Goal: Task Accomplishment & Management: Use online tool/utility

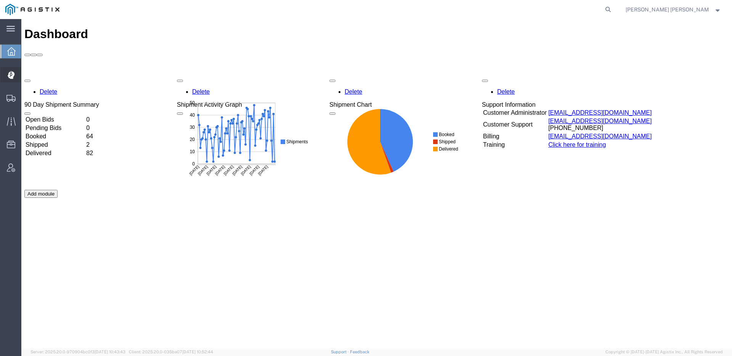
click at [26, 77] on span "Dispatch Manager" at bounding box center [23, 74] width 5 height 15
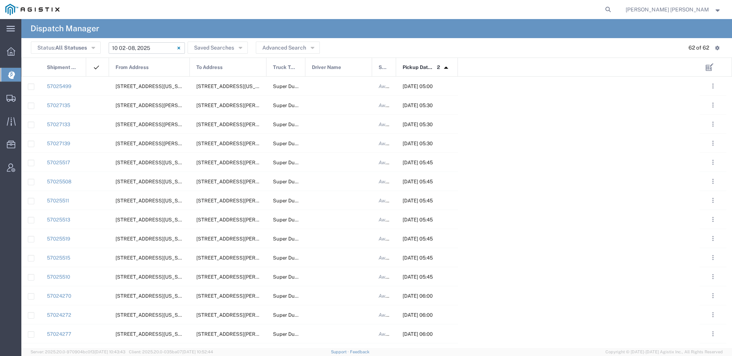
click at [154, 48] on input "[DATE] - [DATE]" at bounding box center [147, 47] width 76 height 11
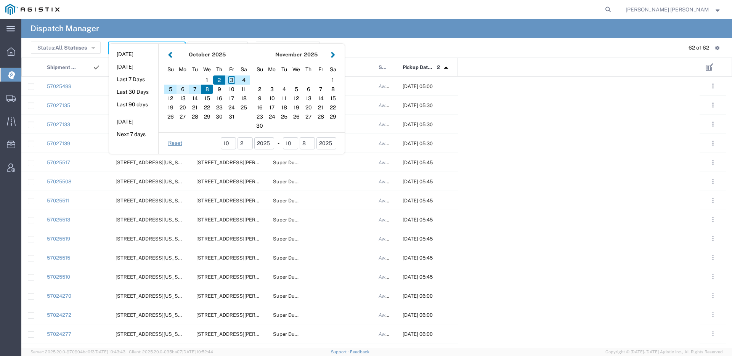
click at [182, 91] on div "6" at bounding box center [182, 89] width 12 height 9
type input "[DATE]"
type input "[DATE] - [DATE]"
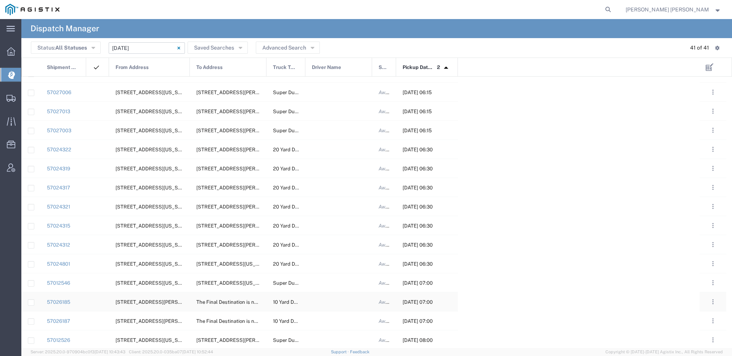
click at [323, 300] on div at bounding box center [338, 301] width 67 height 19
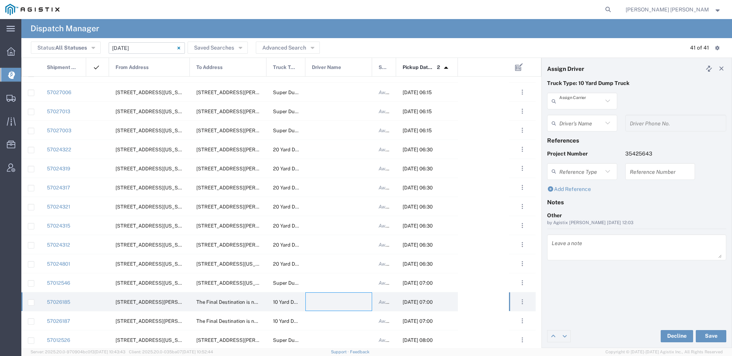
click at [574, 101] on input "text" at bounding box center [580, 101] width 43 height 13
click at [576, 116] on span "Neles Trucking" at bounding box center [582, 118] width 69 height 12
type input "Neles Trucking"
click at [575, 120] on input "text" at bounding box center [583, 123] width 48 height 13
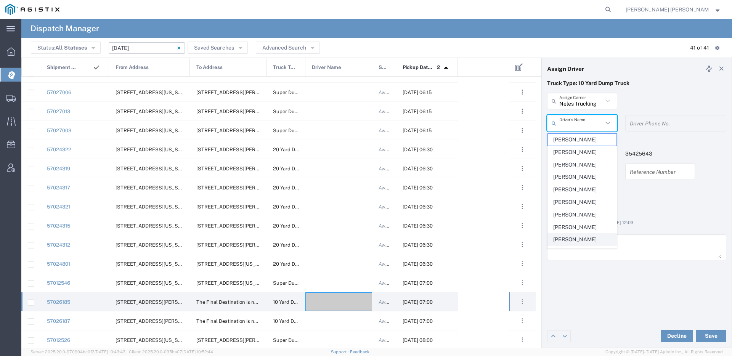
click at [577, 238] on span "[PERSON_NAME]" at bounding box center [582, 240] width 69 height 12
type input "[PERSON_NAME]"
type input "[PHONE_NUMBER]"
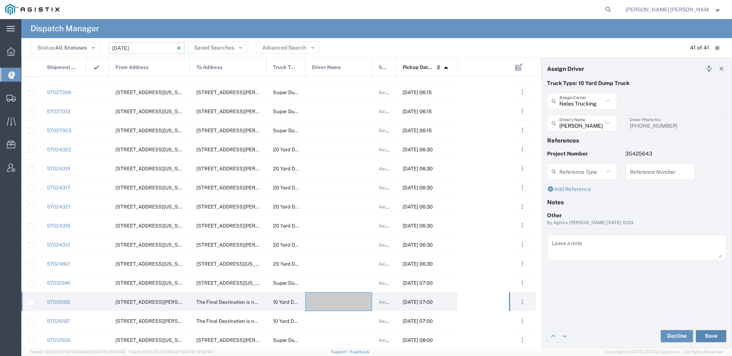
click at [715, 341] on button "Save" at bounding box center [710, 336] width 30 height 12
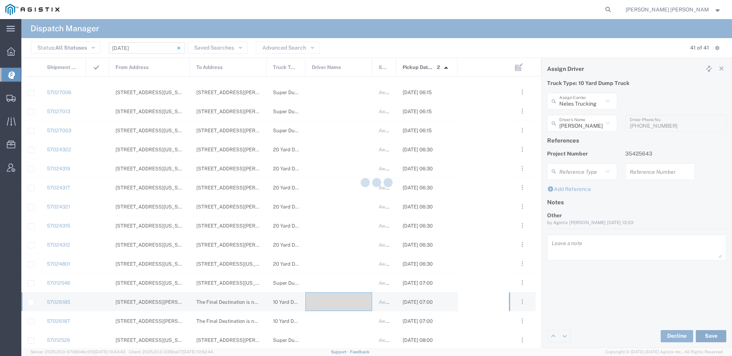
type input "[PERSON_NAME]"
type input "Neles Trucking"
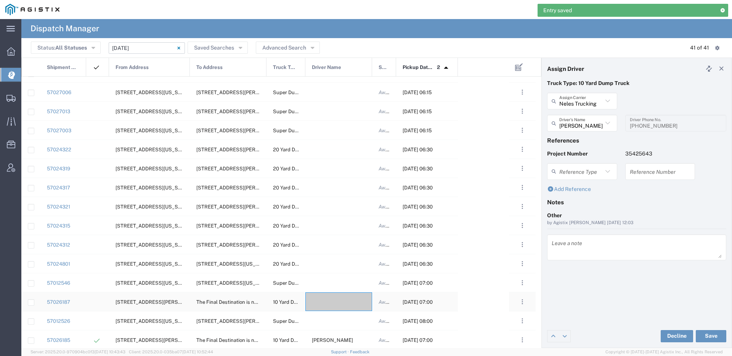
click at [331, 306] on div at bounding box center [338, 301] width 67 height 19
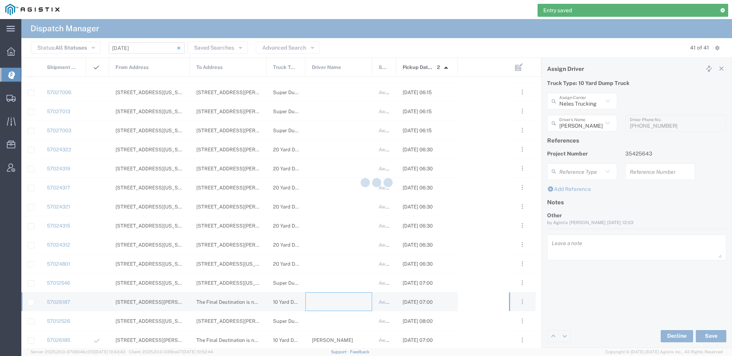
type input "[PERSON_NAME] Trucking"
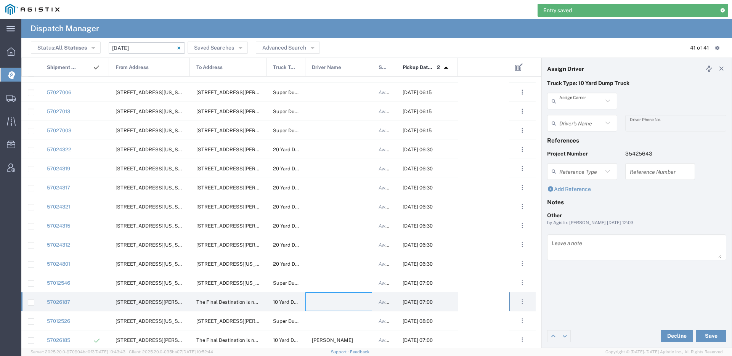
click at [570, 99] on input "text" at bounding box center [580, 101] width 43 height 13
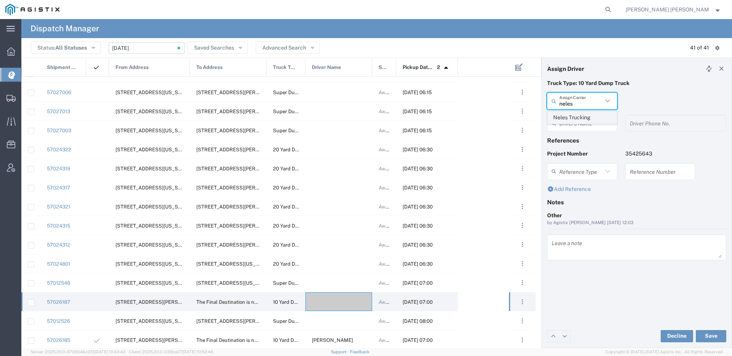
click at [568, 114] on span "Neles Trucking" at bounding box center [582, 118] width 69 height 12
type input "Neles Trucking"
click at [569, 122] on input "text" at bounding box center [580, 123] width 43 height 13
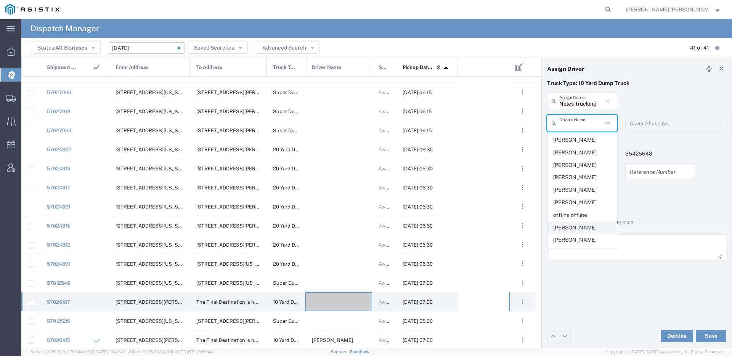
click at [568, 223] on span "[PERSON_NAME]" at bounding box center [582, 228] width 69 height 12
type input "[PERSON_NAME]"
type input "[PHONE_NUMBER]"
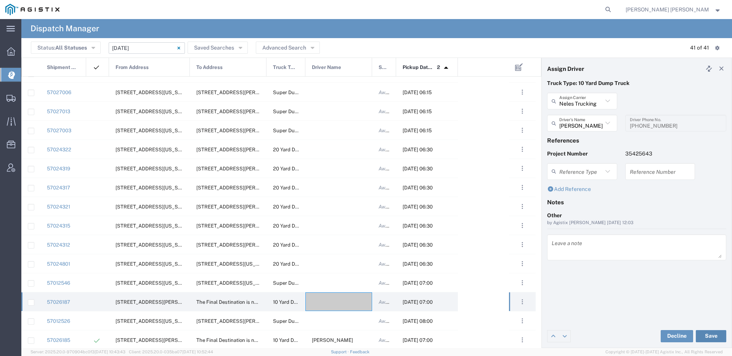
click at [718, 331] on button "Save" at bounding box center [710, 336] width 30 height 12
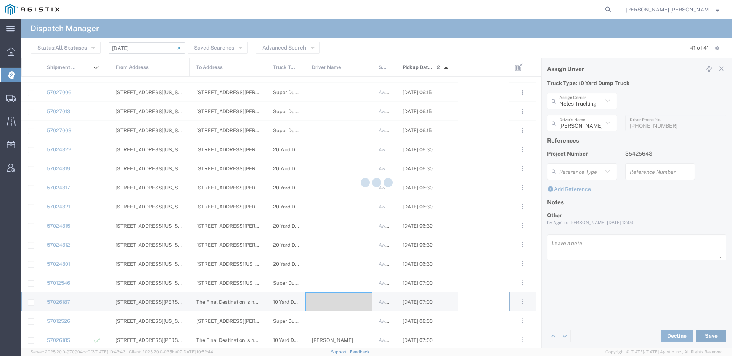
type input "[PERSON_NAME]"
type input "Neles Trucking"
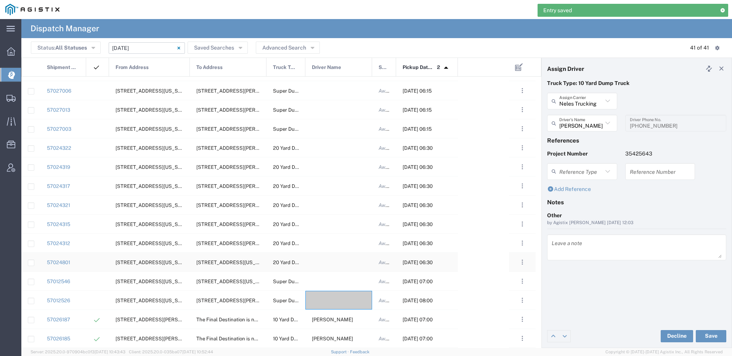
click at [328, 259] on div at bounding box center [338, 262] width 67 height 19
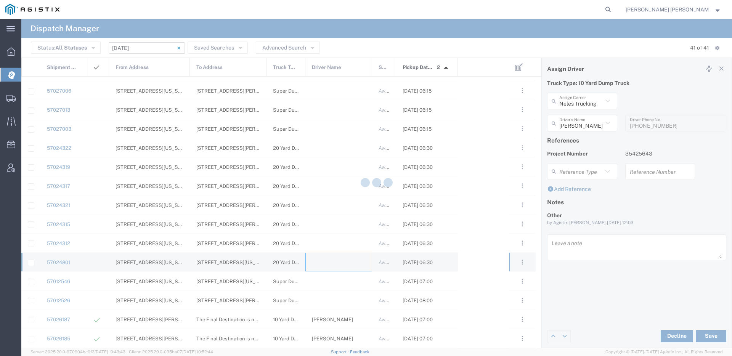
type input "[PERSON_NAME] Trucking"
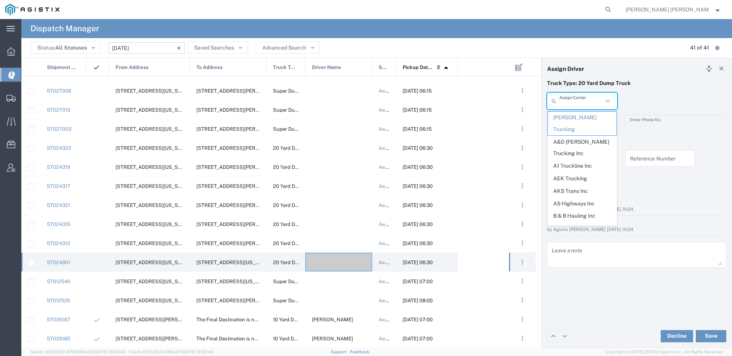
click at [583, 103] on input "text" at bounding box center [580, 101] width 43 height 13
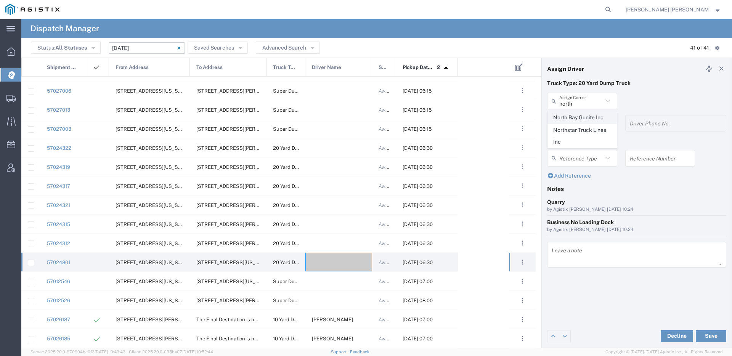
click at [582, 121] on span "North Bay Gunite Inc" at bounding box center [582, 118] width 69 height 12
type input "North Bay Gunite Inc"
click at [581, 123] on input "text" at bounding box center [580, 123] width 43 height 13
click at [578, 134] on span "[PERSON_NAME]" at bounding box center [582, 140] width 69 height 12
type input "[PERSON_NAME]"
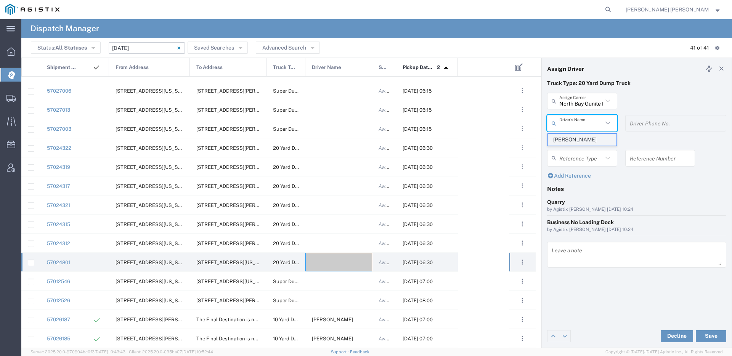
type input "7077584968"
click at [718, 336] on button "Save" at bounding box center [710, 336] width 30 height 12
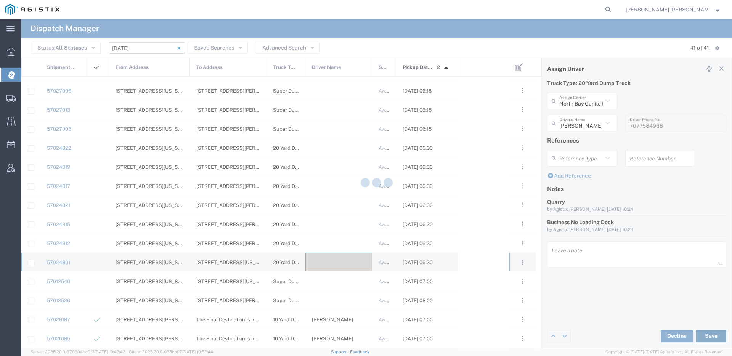
type input "[PERSON_NAME]"
type input "North Bay Gunite Inc"
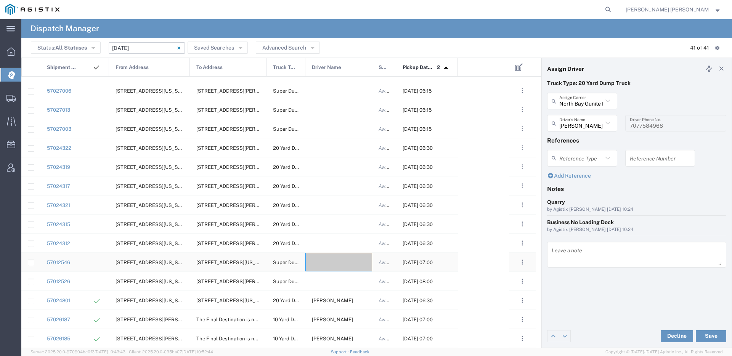
click at [344, 260] on div at bounding box center [338, 262] width 67 height 19
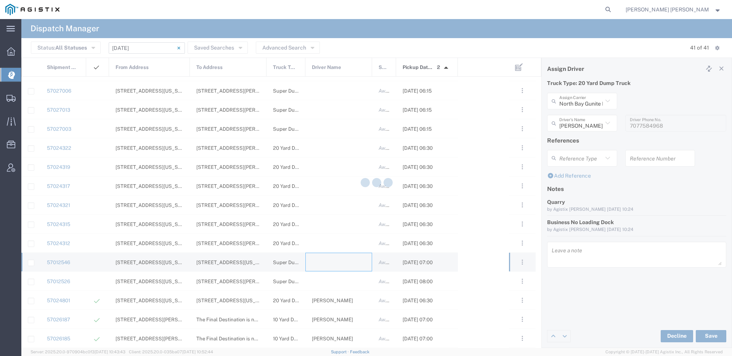
type input "[PERSON_NAME] Trucking"
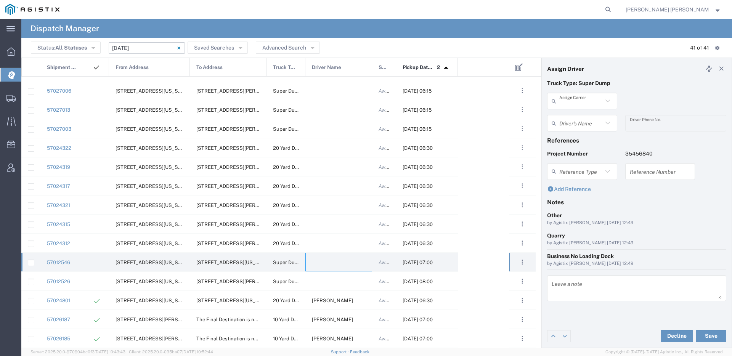
click at [567, 101] on input "text" at bounding box center [580, 101] width 43 height 13
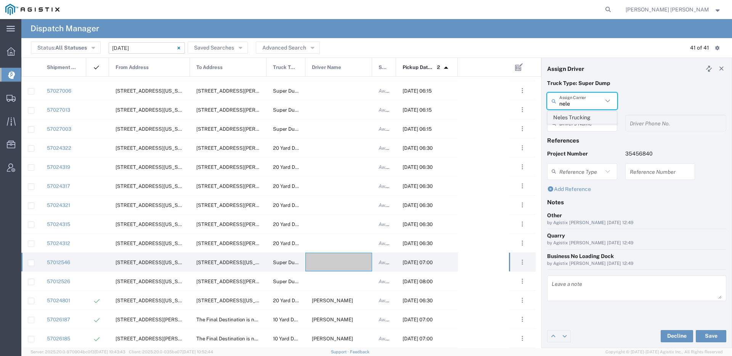
click at [578, 115] on span "Neles Trucking" at bounding box center [582, 118] width 69 height 12
type input "Neles Trucking"
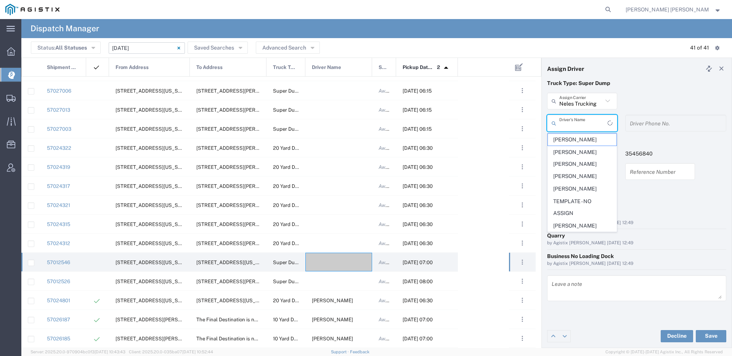
click at [576, 126] on input "text" at bounding box center [583, 123] width 48 height 13
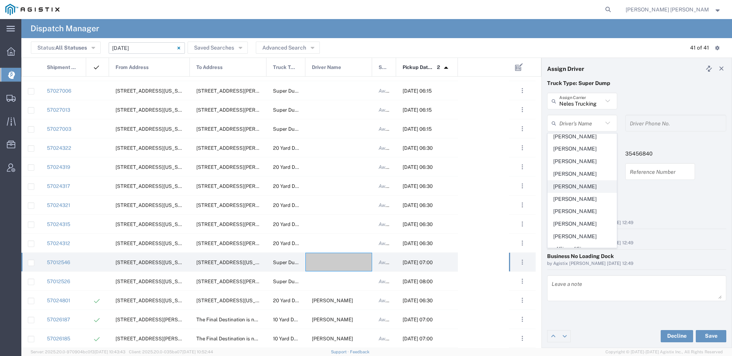
click at [582, 187] on span "[PERSON_NAME]" at bounding box center [582, 187] width 69 height 12
type input "[PERSON_NAME]"
type input "[PHONE_NUMBER]"
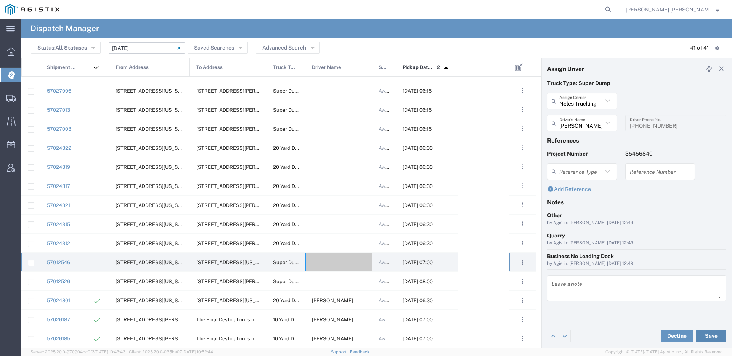
click at [709, 338] on button "Save" at bounding box center [710, 336] width 30 height 12
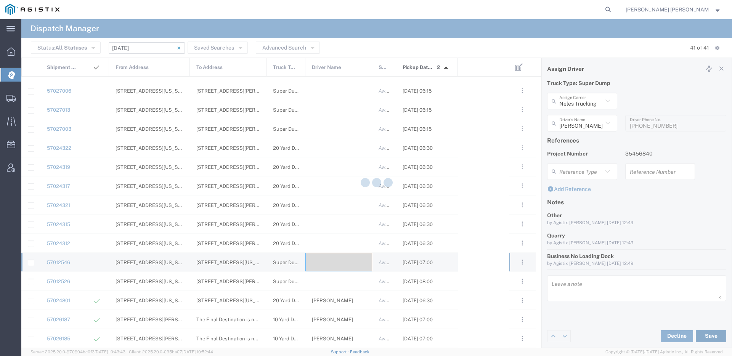
type input "[PERSON_NAME]"
type input "Neles Trucking"
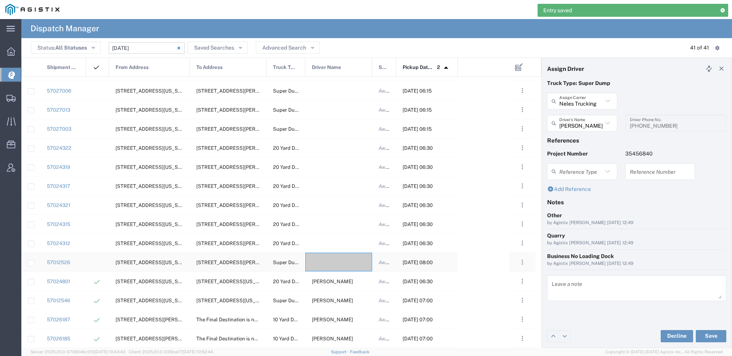
click at [342, 265] on div at bounding box center [338, 262] width 67 height 19
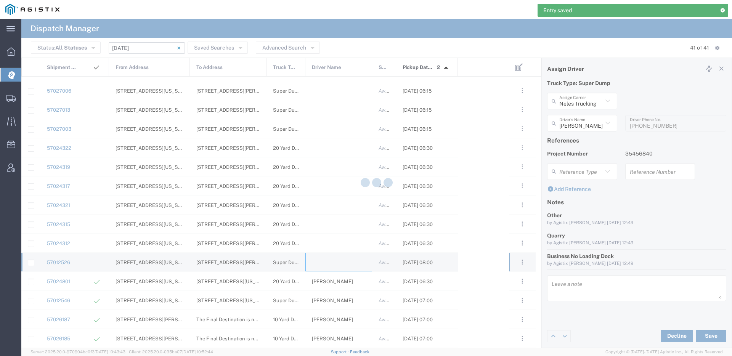
type input "[PERSON_NAME] Trucking"
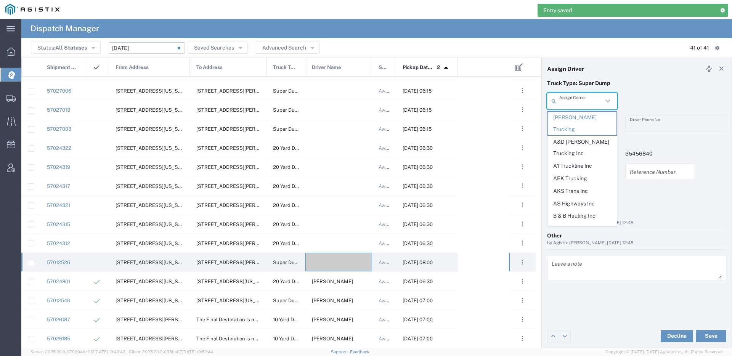
click at [583, 103] on input "text" at bounding box center [580, 101] width 43 height 13
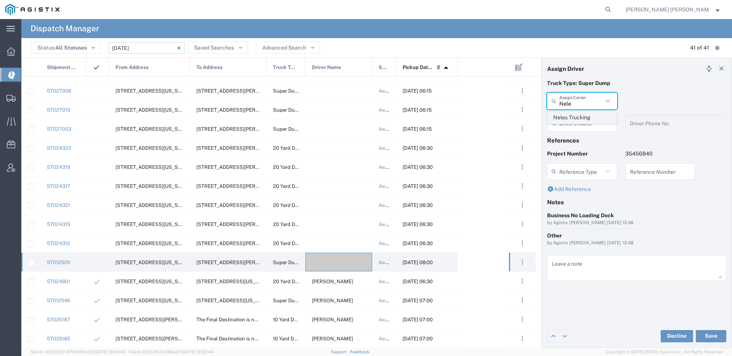
click at [572, 120] on span "Neles Trucking" at bounding box center [582, 118] width 69 height 12
type input "Neles Trucking"
click at [572, 120] on input "text" at bounding box center [580, 123] width 43 height 13
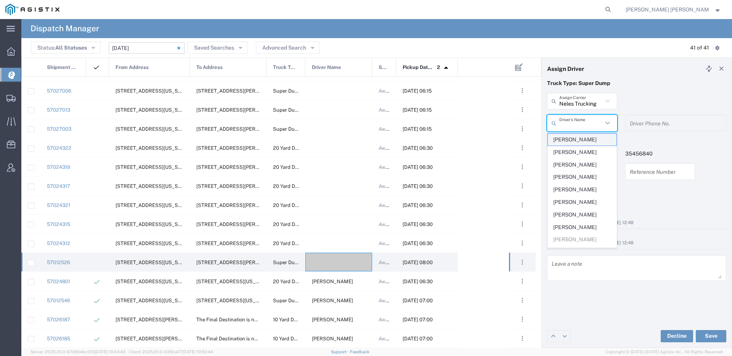
click at [575, 138] on span "[PERSON_NAME]" at bounding box center [582, 140] width 69 height 12
type input "[PERSON_NAME]"
type input "7075962293"
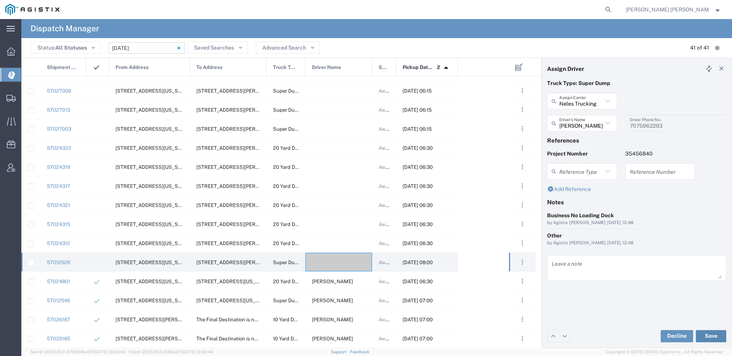
click at [712, 337] on button "Save" at bounding box center [710, 336] width 30 height 12
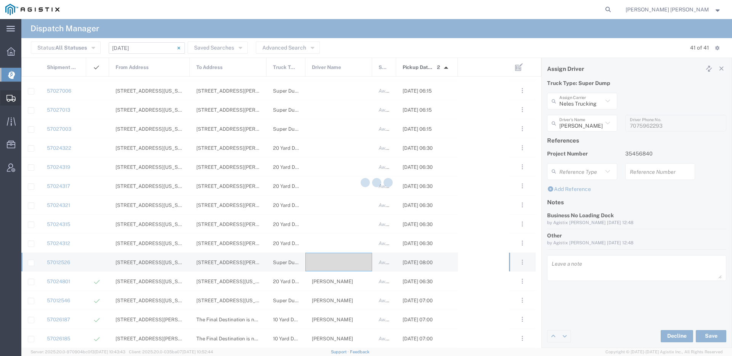
type input "[PERSON_NAME]"
type input "Neles Trucking"
